Goal: Find specific page/section: Find specific page/section

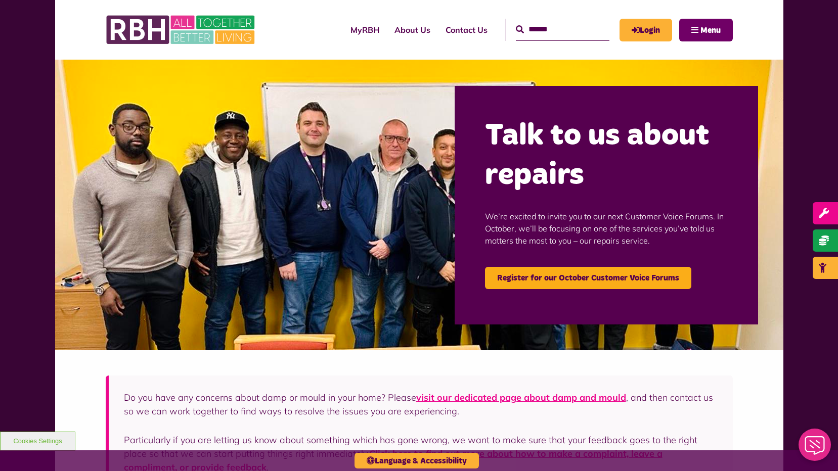
click at [699, 23] on button "Menu" at bounding box center [706, 30] width 54 height 23
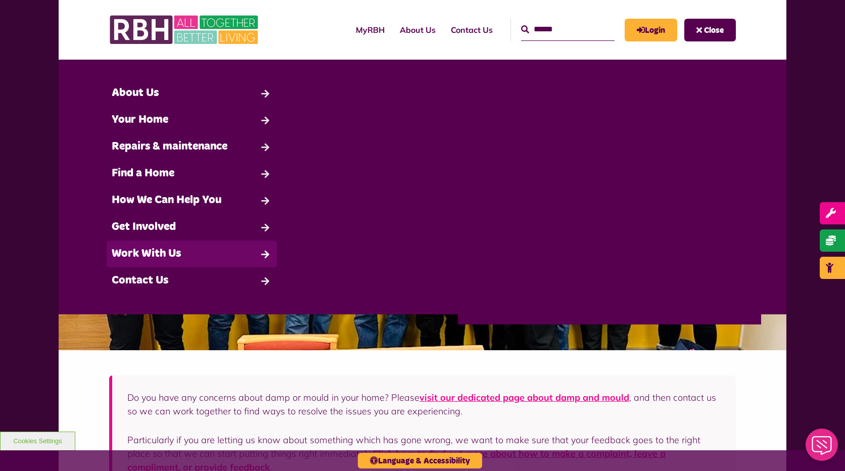
click at [168, 257] on link "Work With Us" at bounding box center [192, 254] width 170 height 27
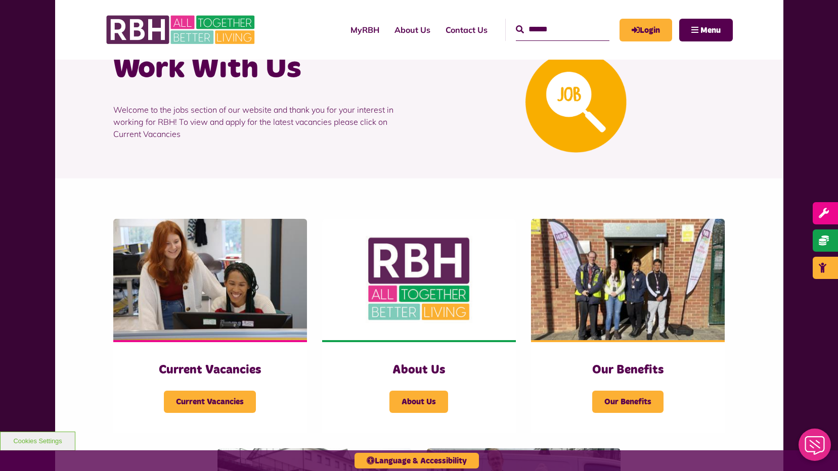
scroll to position [152, 0]
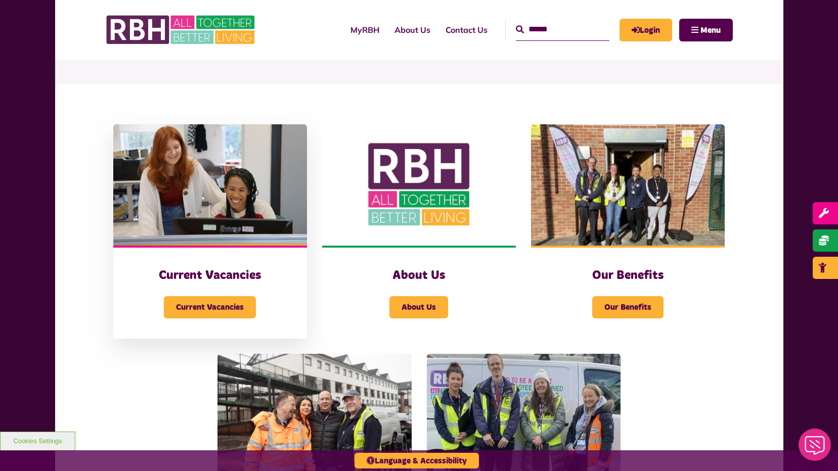
click at [223, 274] on h3 "Current Vacancies" at bounding box center [209, 276] width 153 height 16
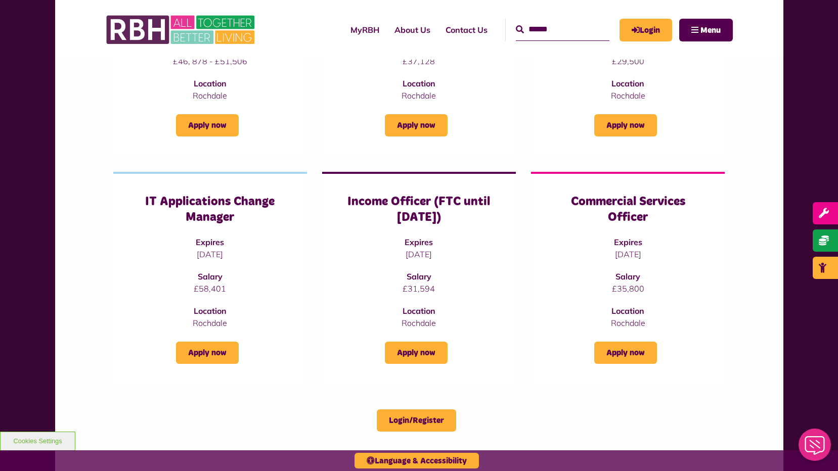
scroll to position [253, 0]
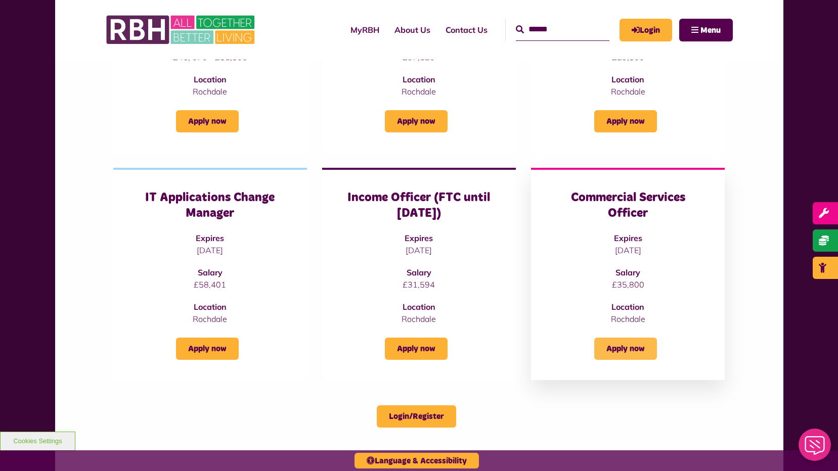
click at [629, 350] on link "Apply now" at bounding box center [625, 349] width 63 height 22
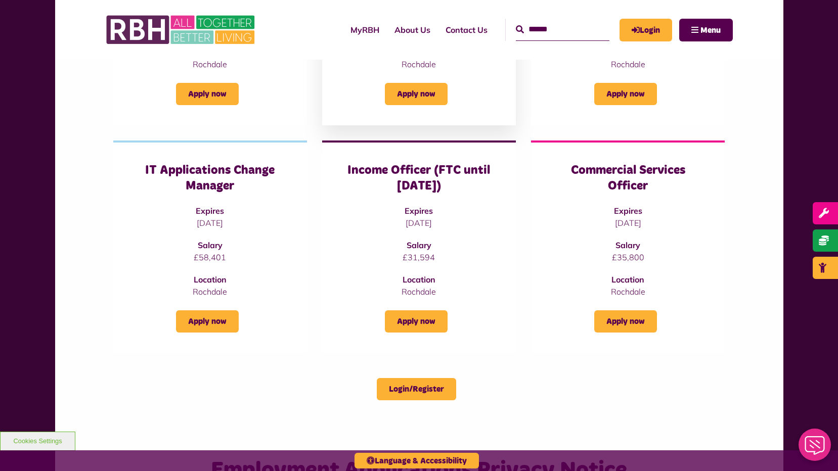
scroll to position [303, 0]
